Goal: Task Accomplishment & Management: Complete application form

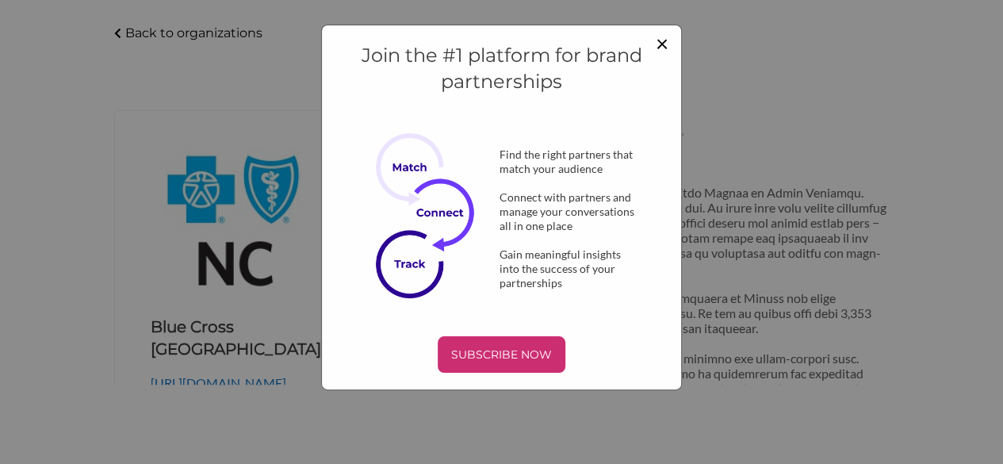
click at [656, 45] on span "×" at bounding box center [661, 42] width 13 height 27
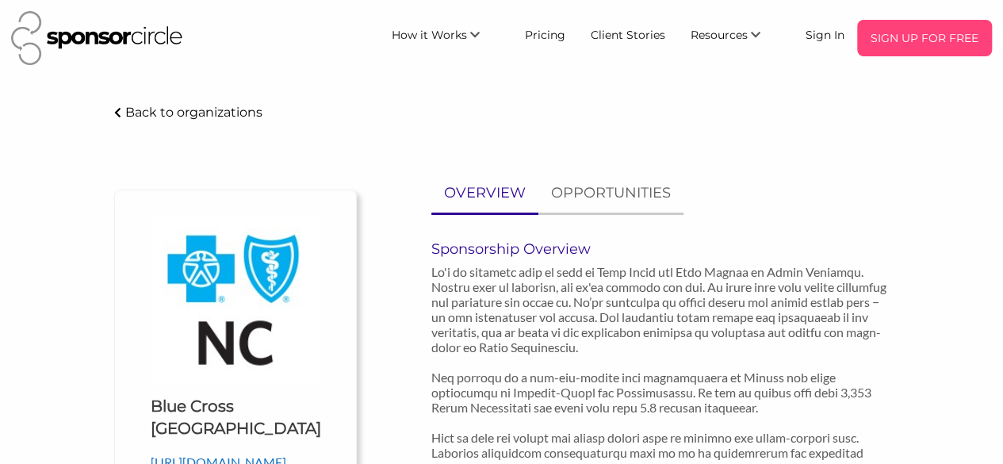
click at [934, 39] on p "SIGN UP FOR FREE" at bounding box center [924, 38] width 122 height 24
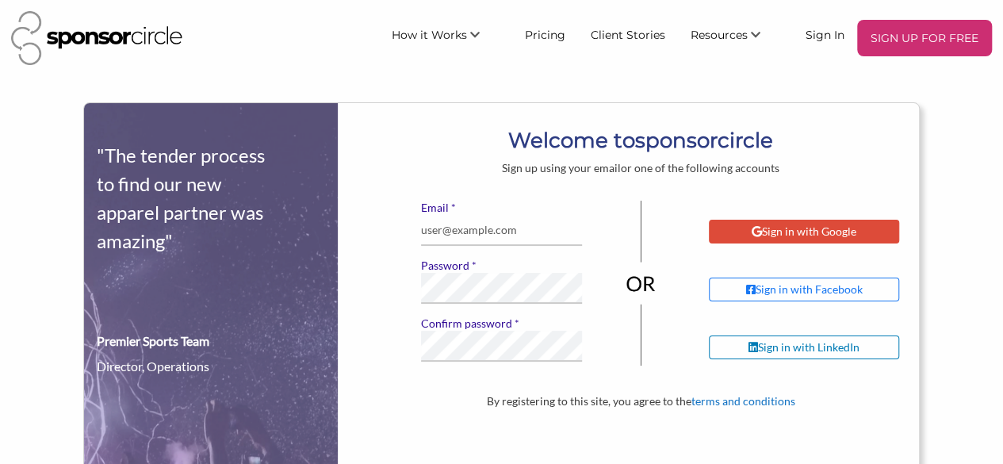
click at [800, 224] on div "Sign in with Google" at bounding box center [803, 231] width 105 height 14
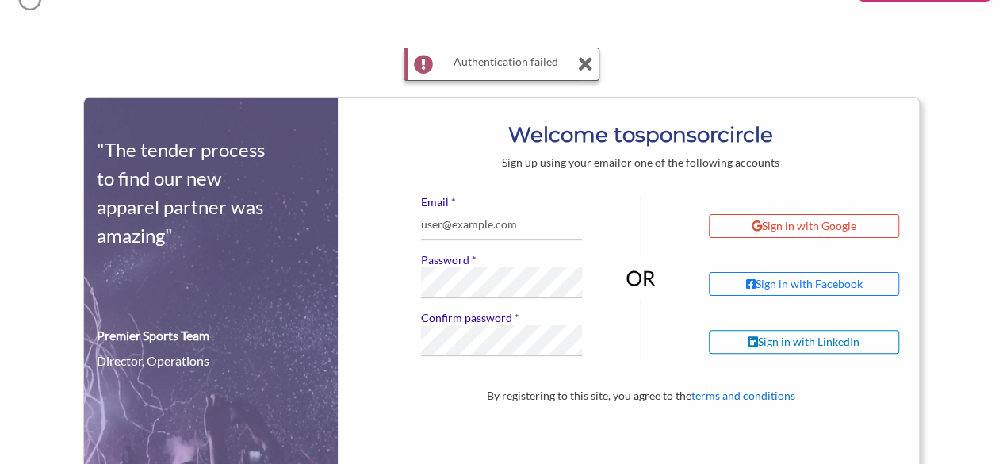
scroll to position [79, 0]
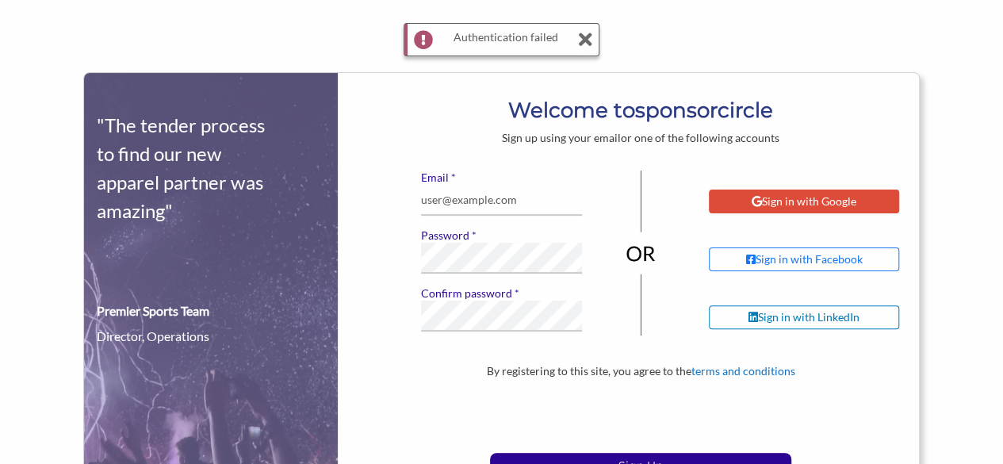
click at [794, 189] on div "Sign in with Google" at bounding box center [804, 201] width 190 height 24
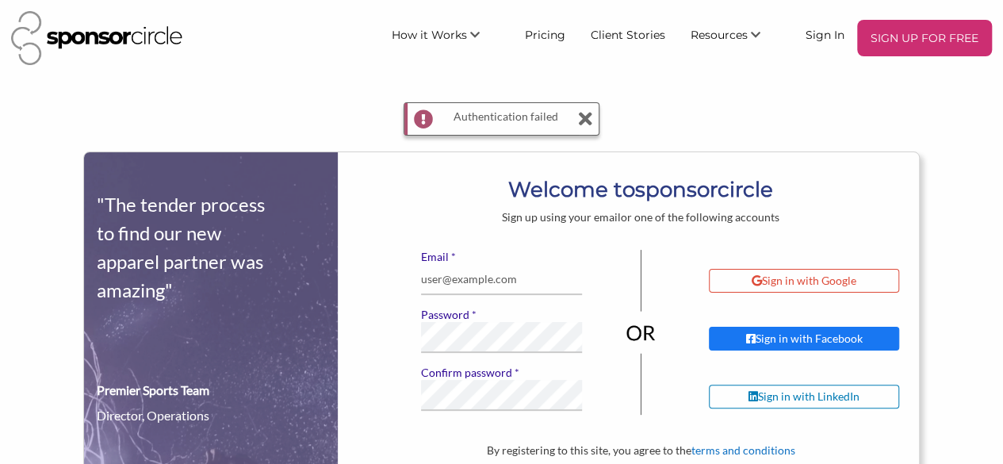
click at [824, 331] on div "Sign in with Facebook" at bounding box center [804, 338] width 117 height 14
